Goal: Check status: Check status

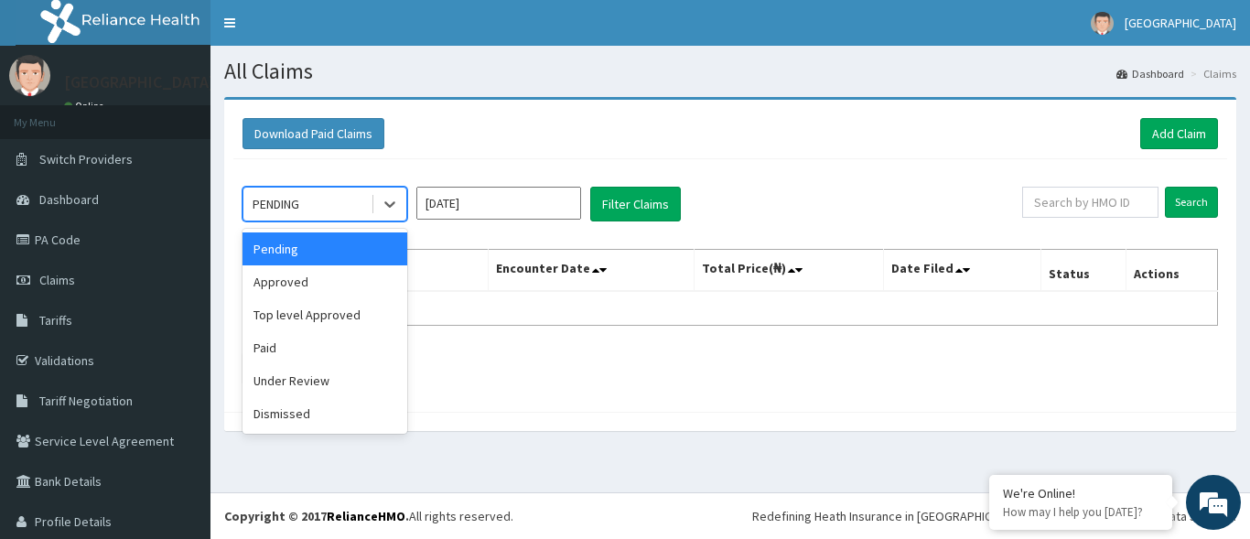
click at [355, 204] on div "PENDING" at bounding box center [306, 203] width 127 height 29
click at [330, 247] on div "Pending" at bounding box center [325, 249] width 165 height 33
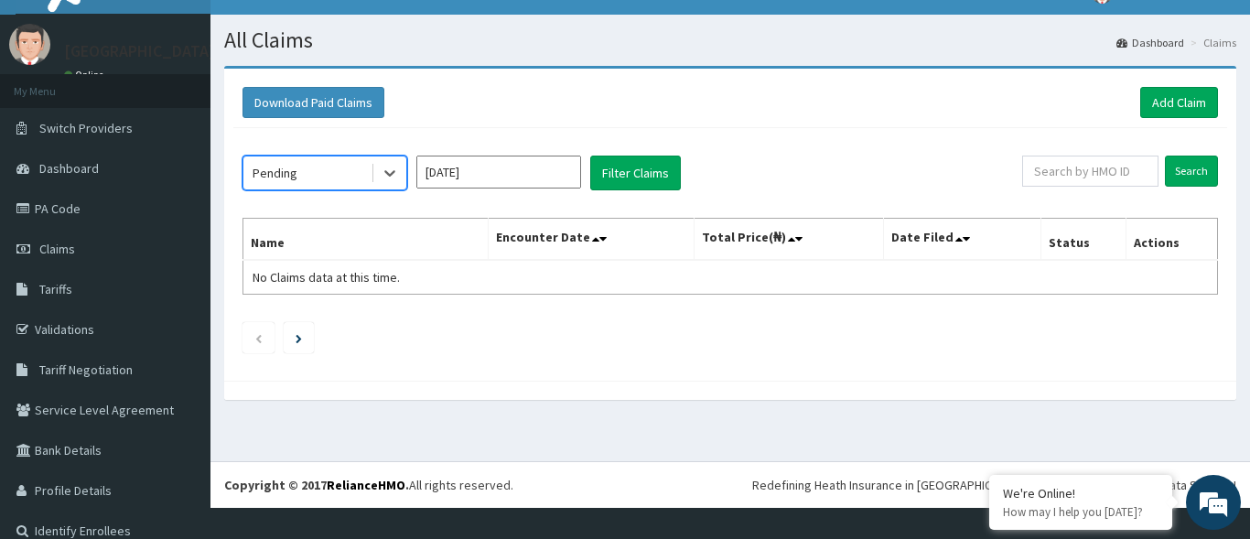
scroll to position [52, 0]
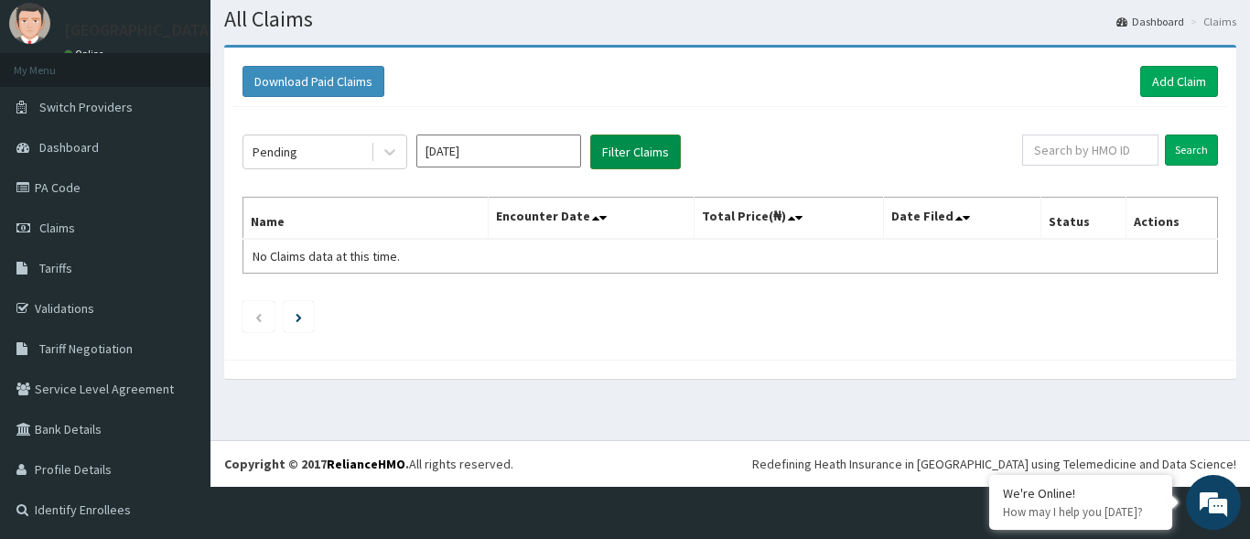
click at [649, 153] on button "Filter Claims" at bounding box center [635, 152] width 91 height 35
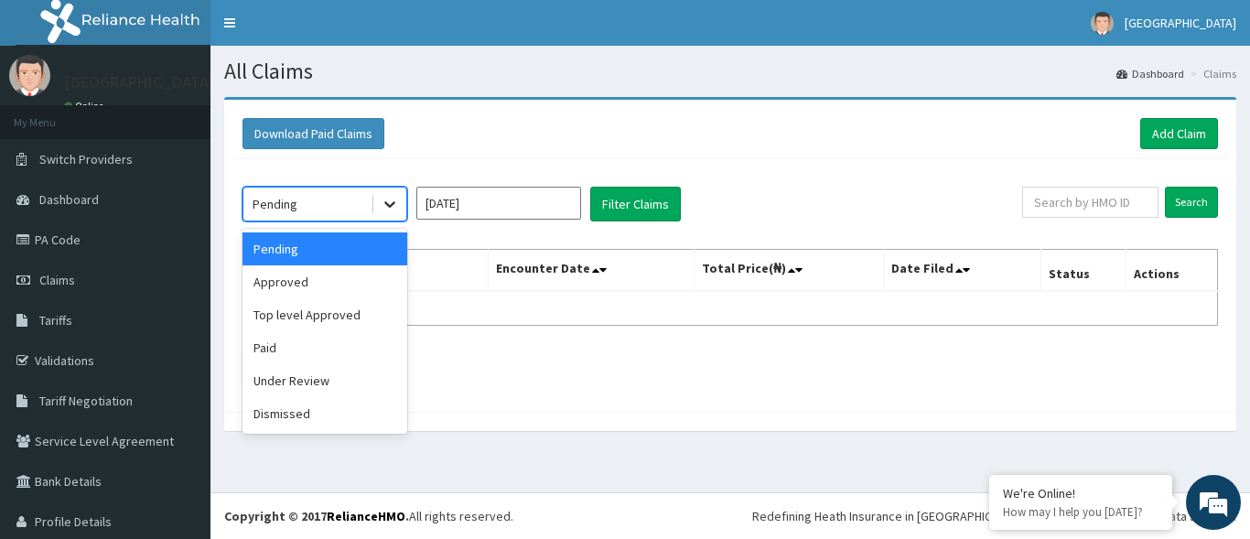
click at [390, 210] on icon at bounding box center [390, 204] width 18 height 18
click at [296, 352] on div "Paid" at bounding box center [325, 347] width 165 height 33
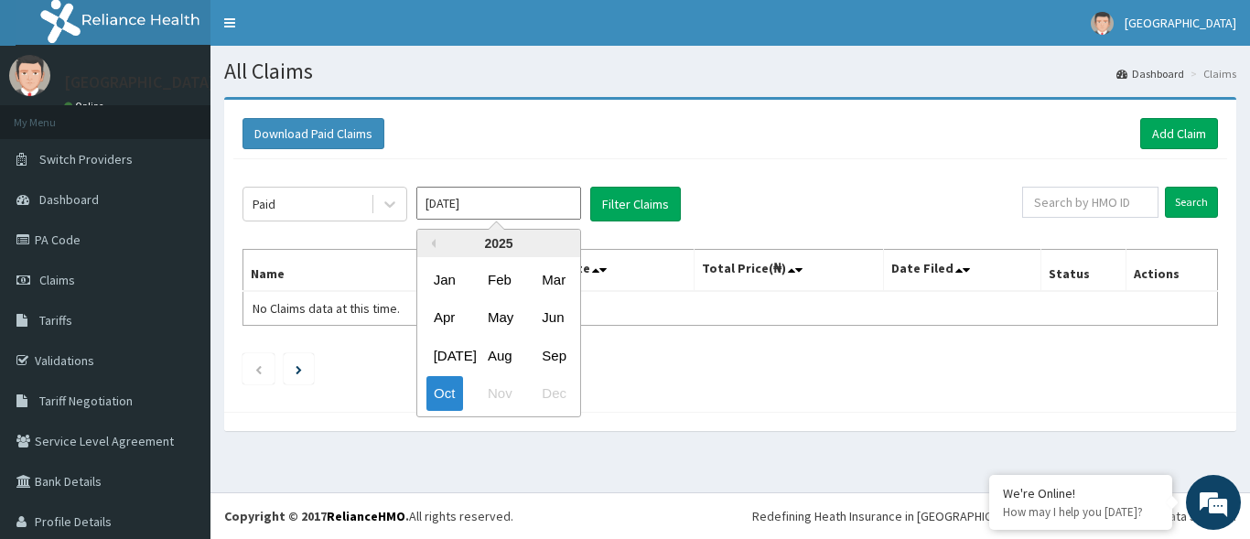
click at [534, 211] on input "[DATE]" at bounding box center [498, 203] width 165 height 33
click at [548, 353] on div "Sep" at bounding box center [553, 356] width 37 height 34
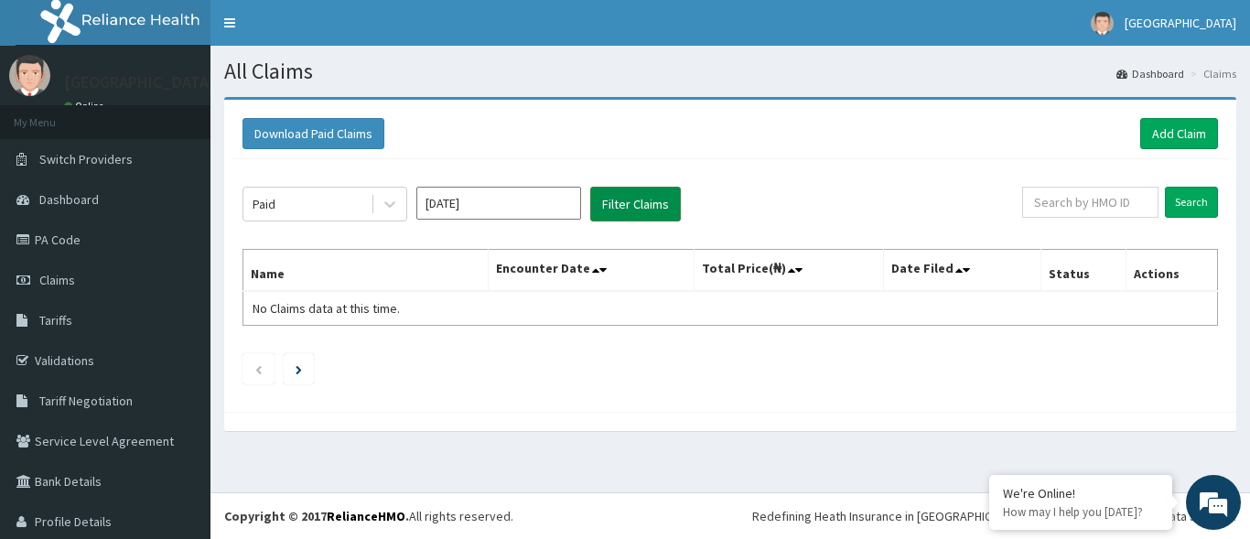
click at [628, 211] on button "Filter Claims" at bounding box center [635, 204] width 91 height 35
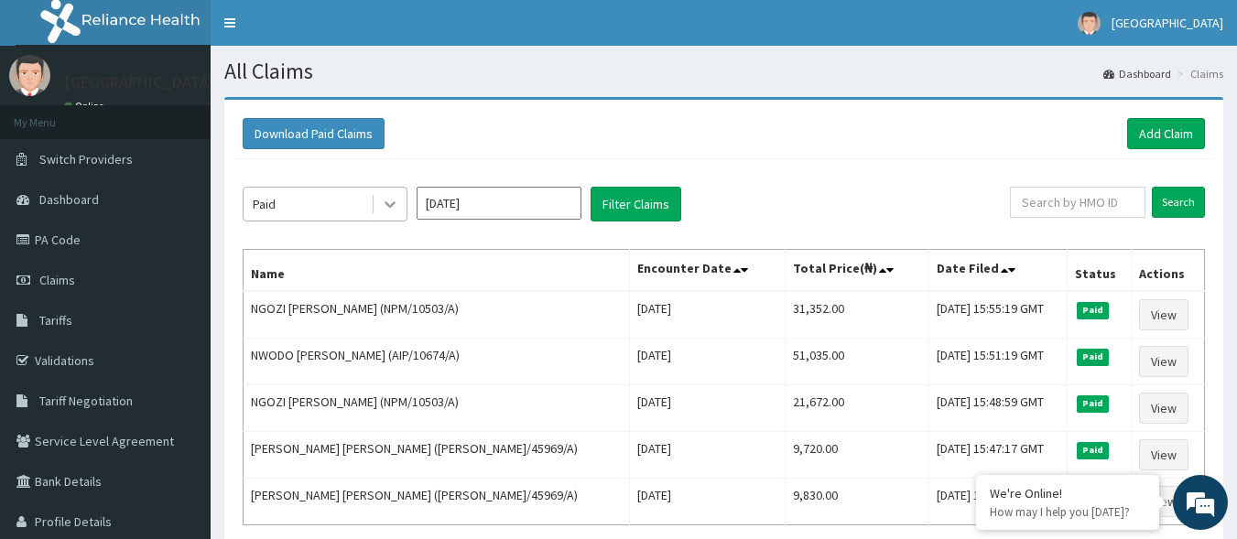
click at [384, 197] on icon at bounding box center [390, 204] width 18 height 18
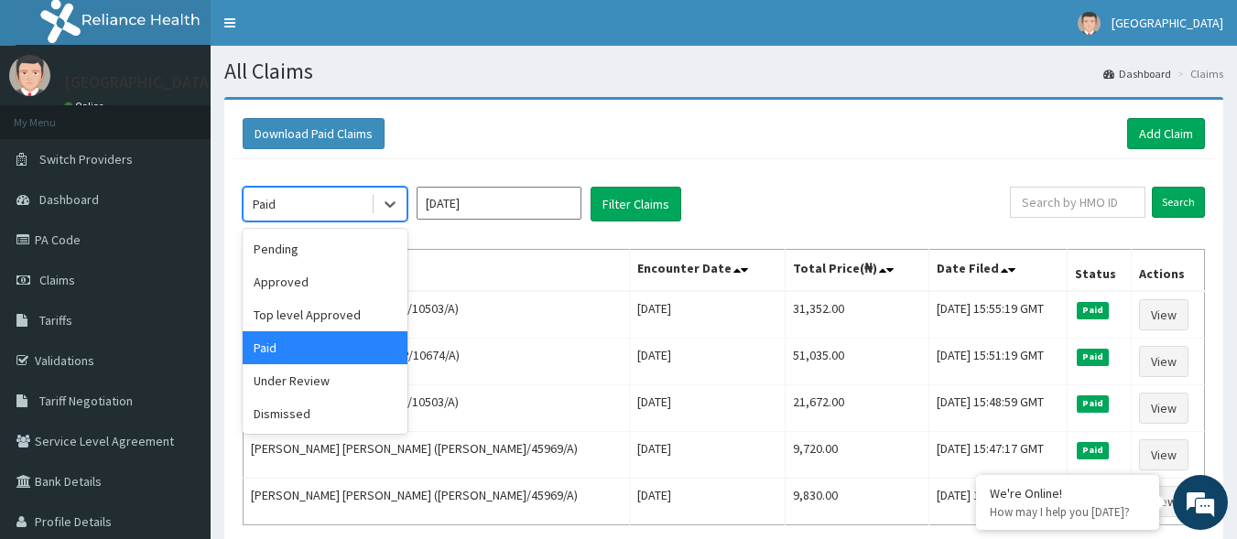
click at [494, 213] on input "Sep 2025" at bounding box center [498, 203] width 165 height 33
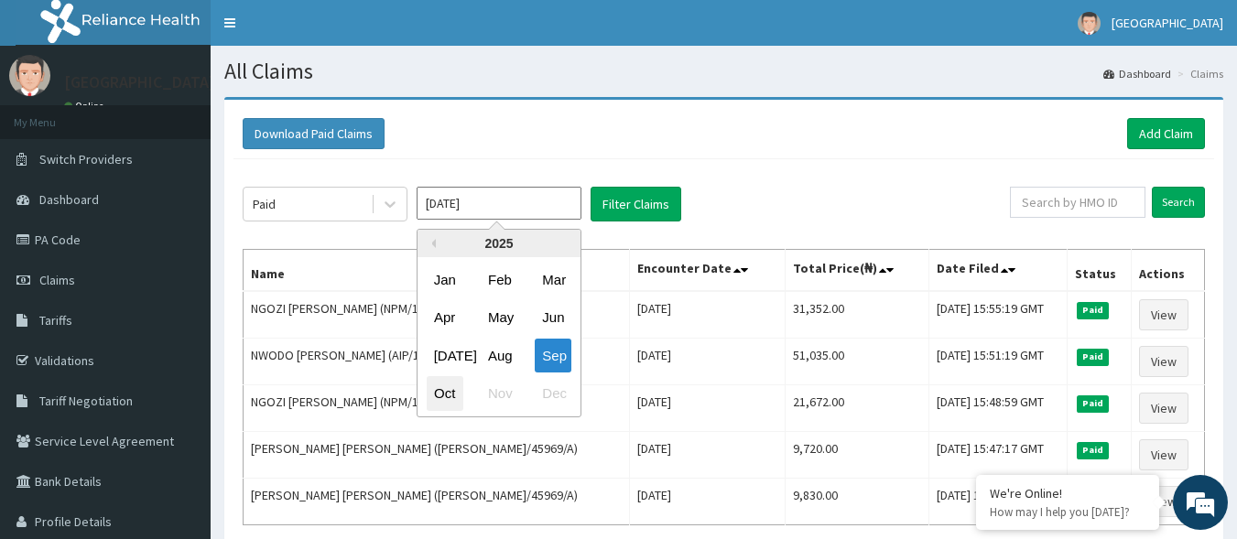
click at [444, 393] on div "Oct" at bounding box center [445, 394] width 37 height 34
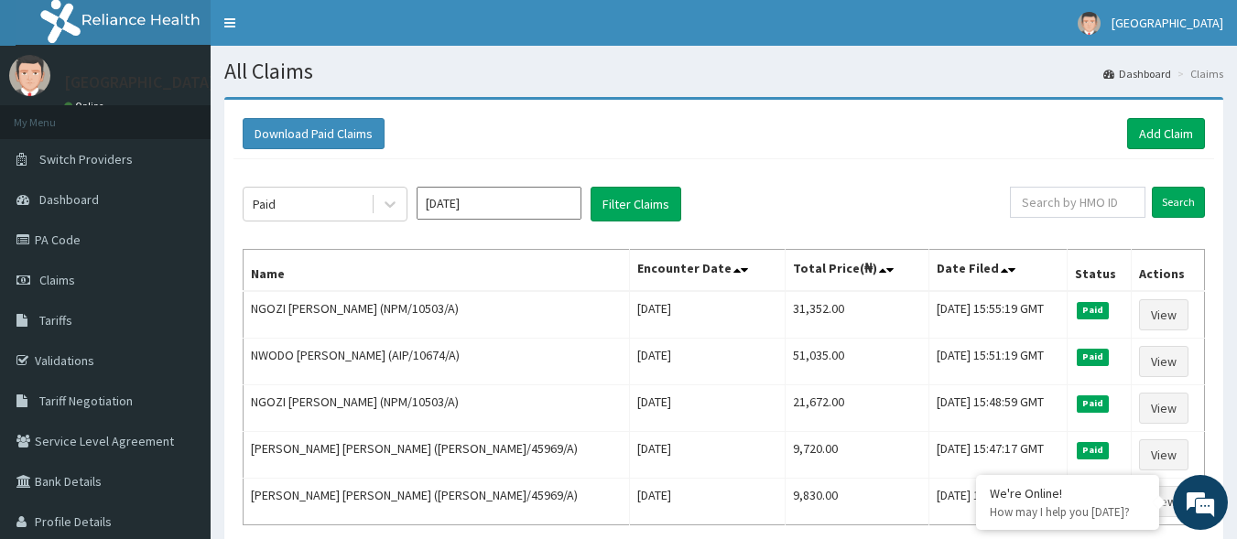
type input "[DATE]"
click at [633, 209] on button "Filter Claims" at bounding box center [635, 204] width 91 height 35
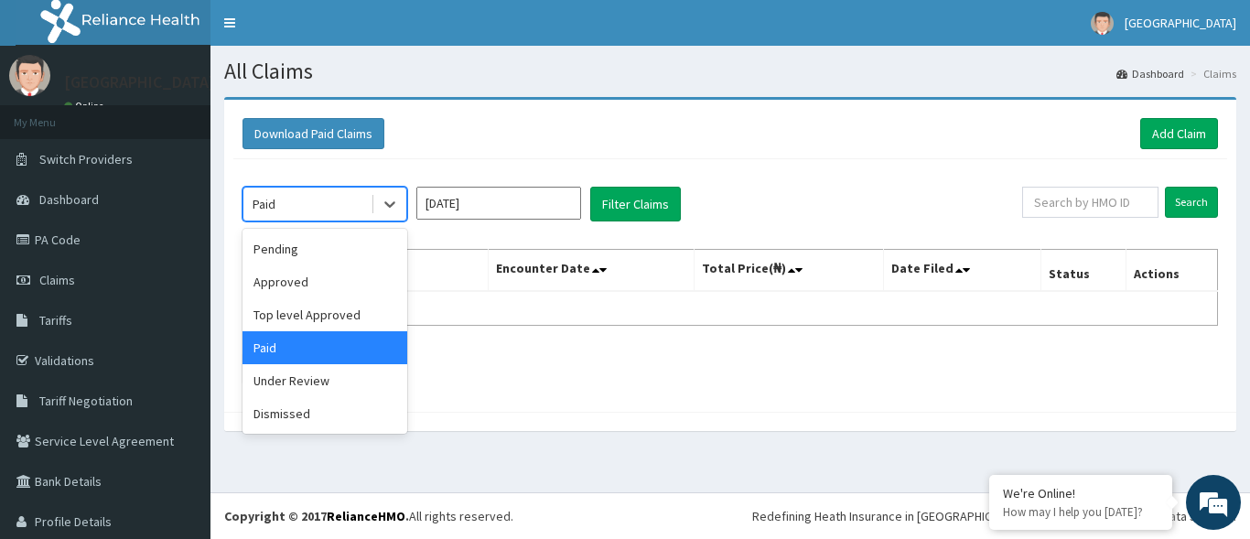
click at [340, 206] on div "Paid" at bounding box center [306, 203] width 127 height 29
click at [331, 282] on div "Approved" at bounding box center [325, 281] width 165 height 33
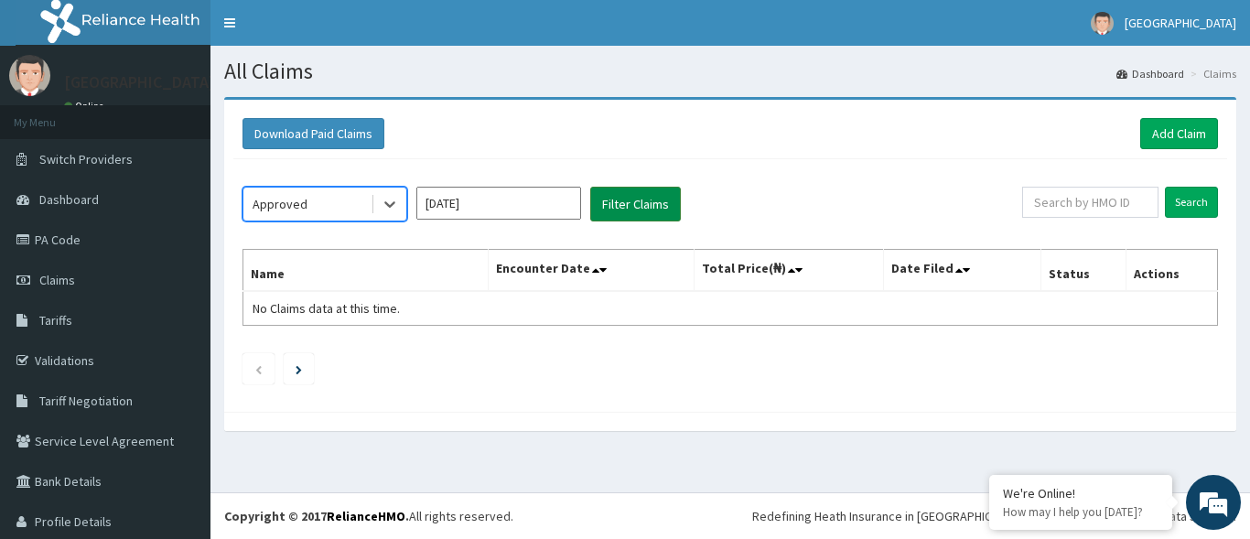
click at [627, 216] on button "Filter Claims" at bounding box center [635, 204] width 91 height 35
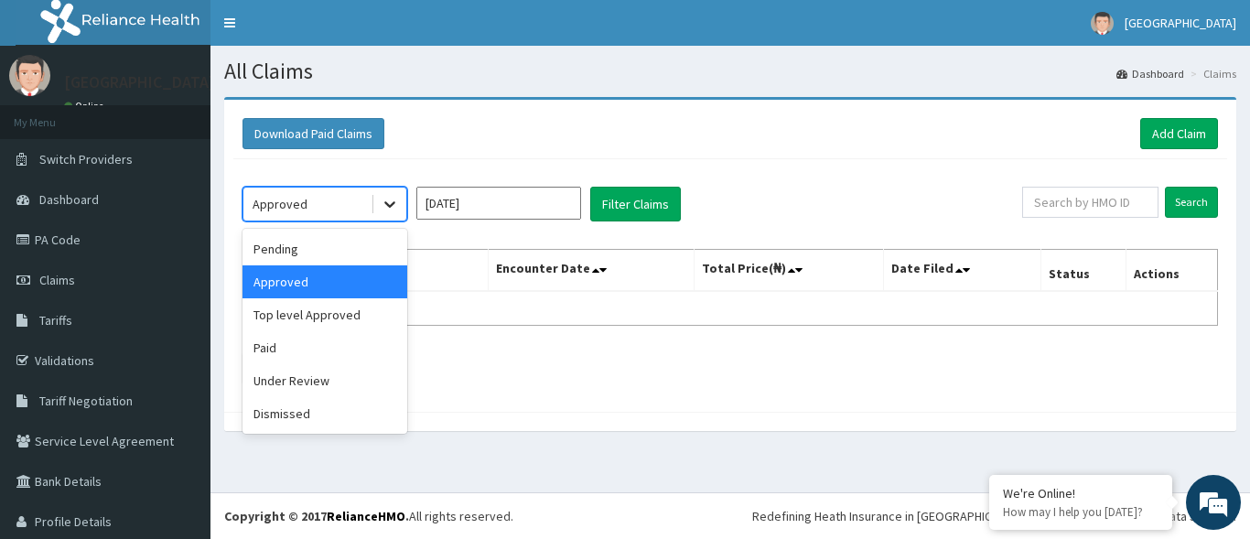
click at [373, 208] on div at bounding box center [389, 204] width 33 height 33
click at [331, 243] on div "Pending" at bounding box center [325, 249] width 165 height 33
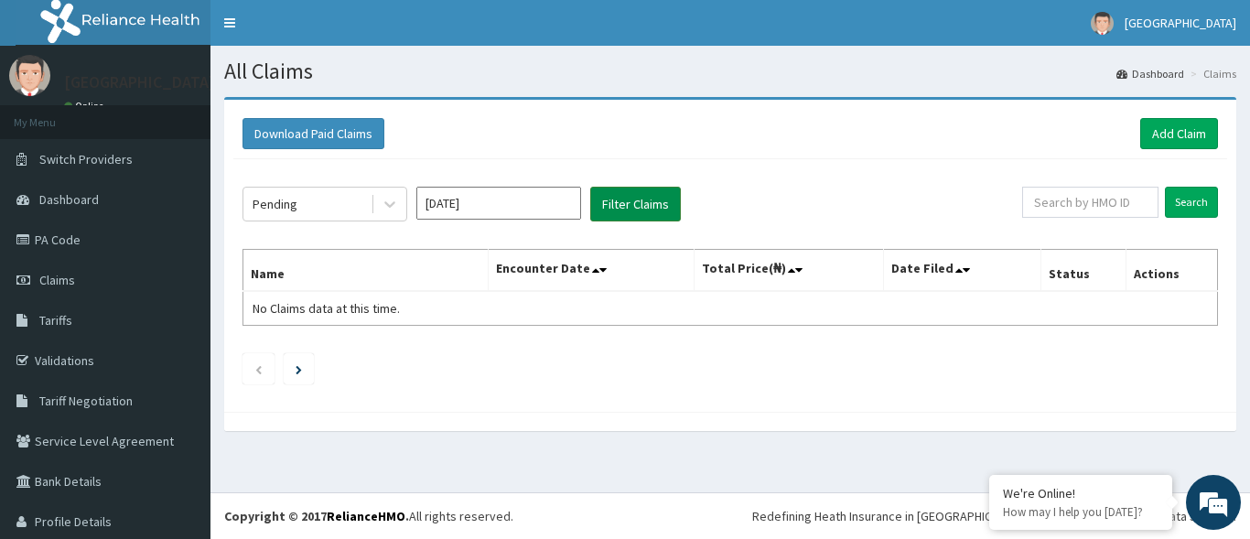
click at [639, 206] on button "Filter Claims" at bounding box center [635, 204] width 91 height 35
click at [118, 202] on link "Dashboard" at bounding box center [105, 199] width 211 height 40
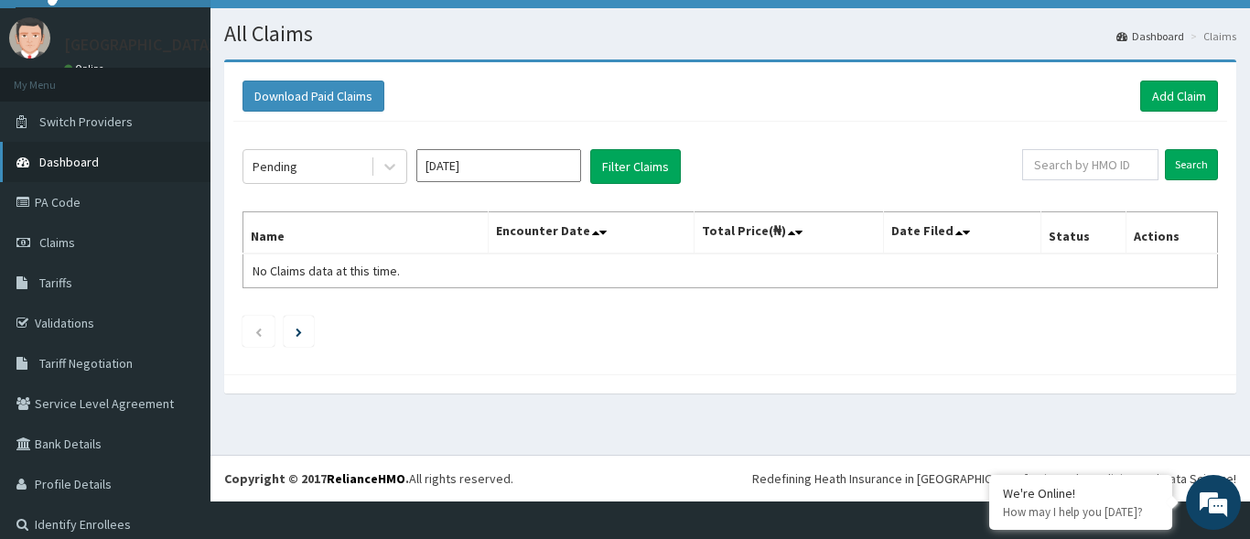
scroll to position [52, 0]
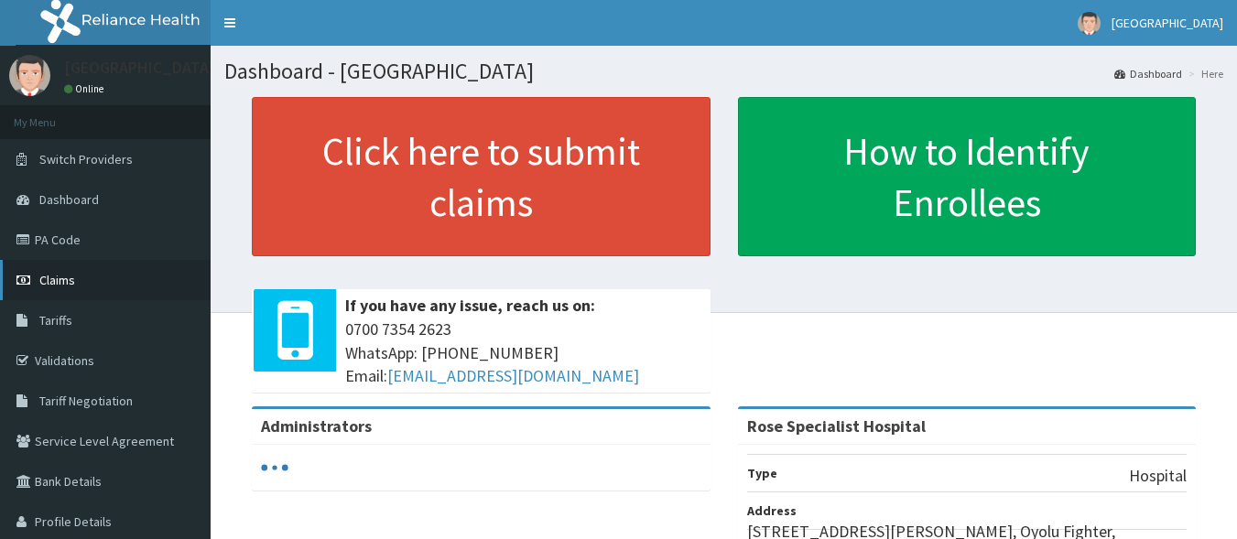
click at [101, 276] on link "Claims" at bounding box center [105, 280] width 211 height 40
